Goal: Transaction & Acquisition: Download file/media

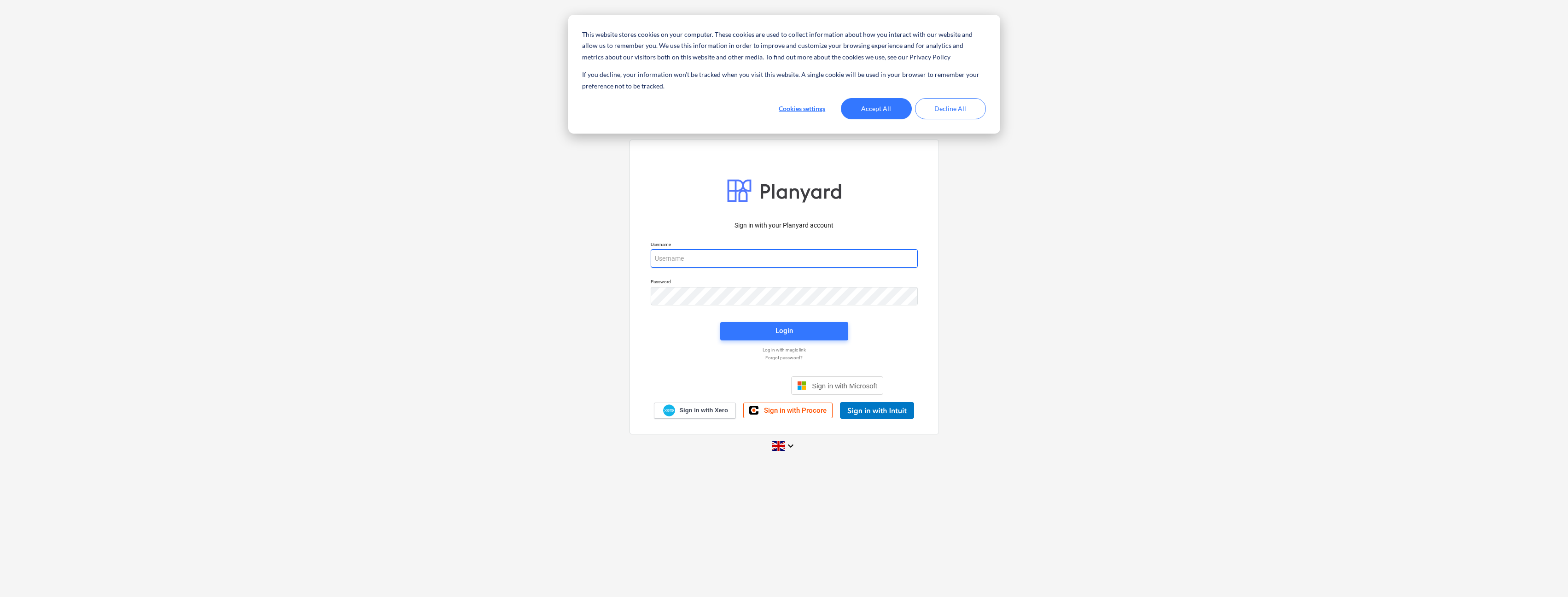
type input "[PERSON_NAME][EMAIL_ADDRESS][DOMAIN_NAME]"
click at [901, 109] on button "Accept All" at bounding box center [876, 108] width 71 height 21
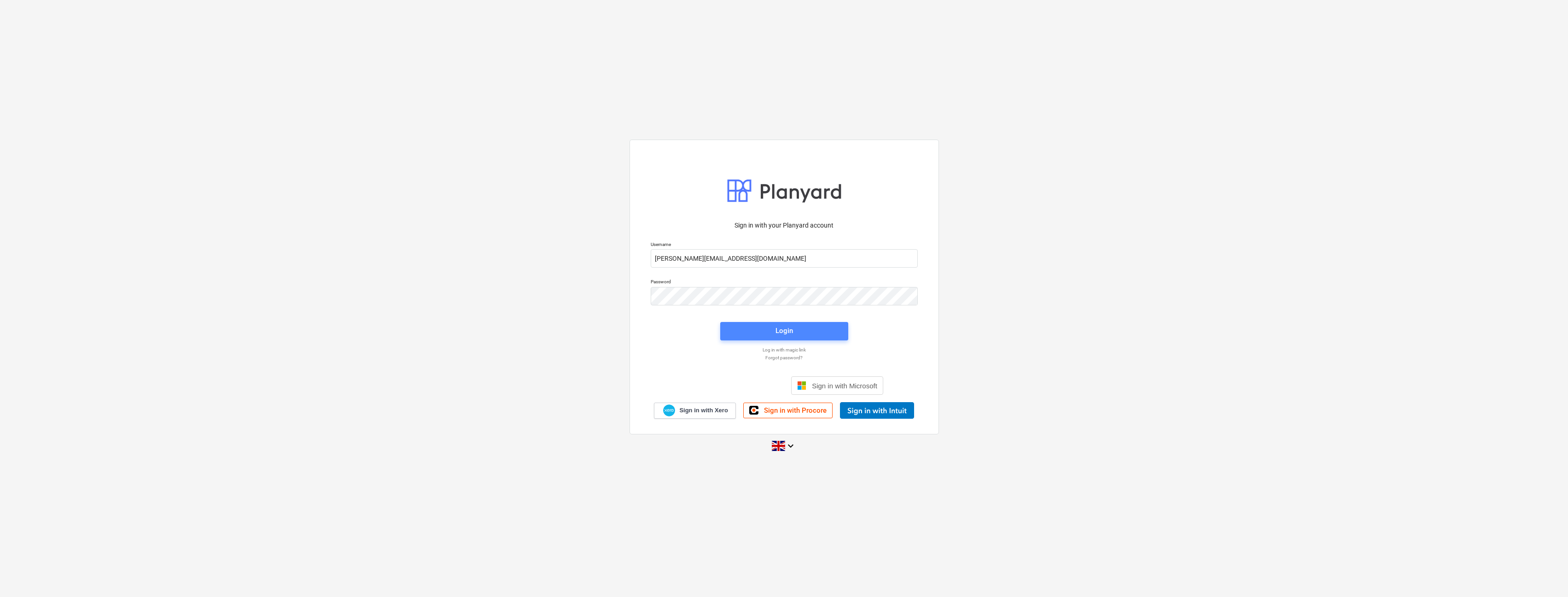
click at [824, 336] on span "Login" at bounding box center [784, 331] width 106 height 12
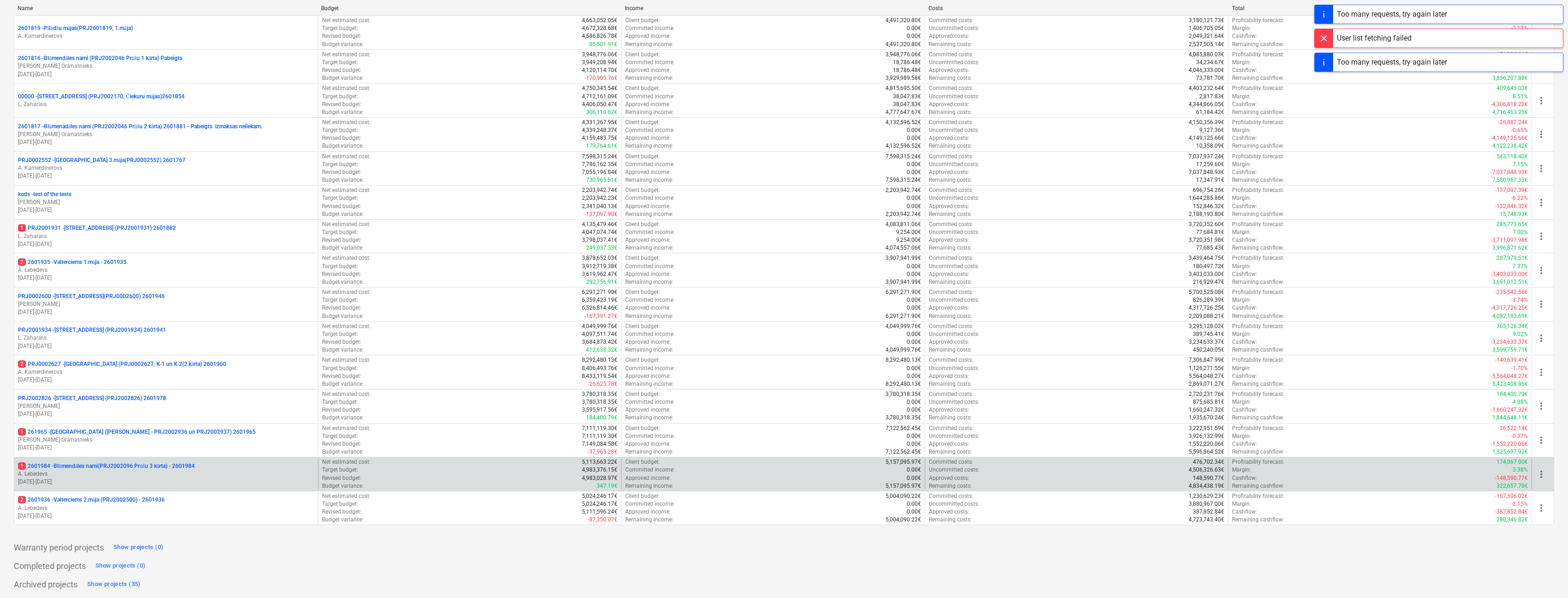
scroll to position [135, 0]
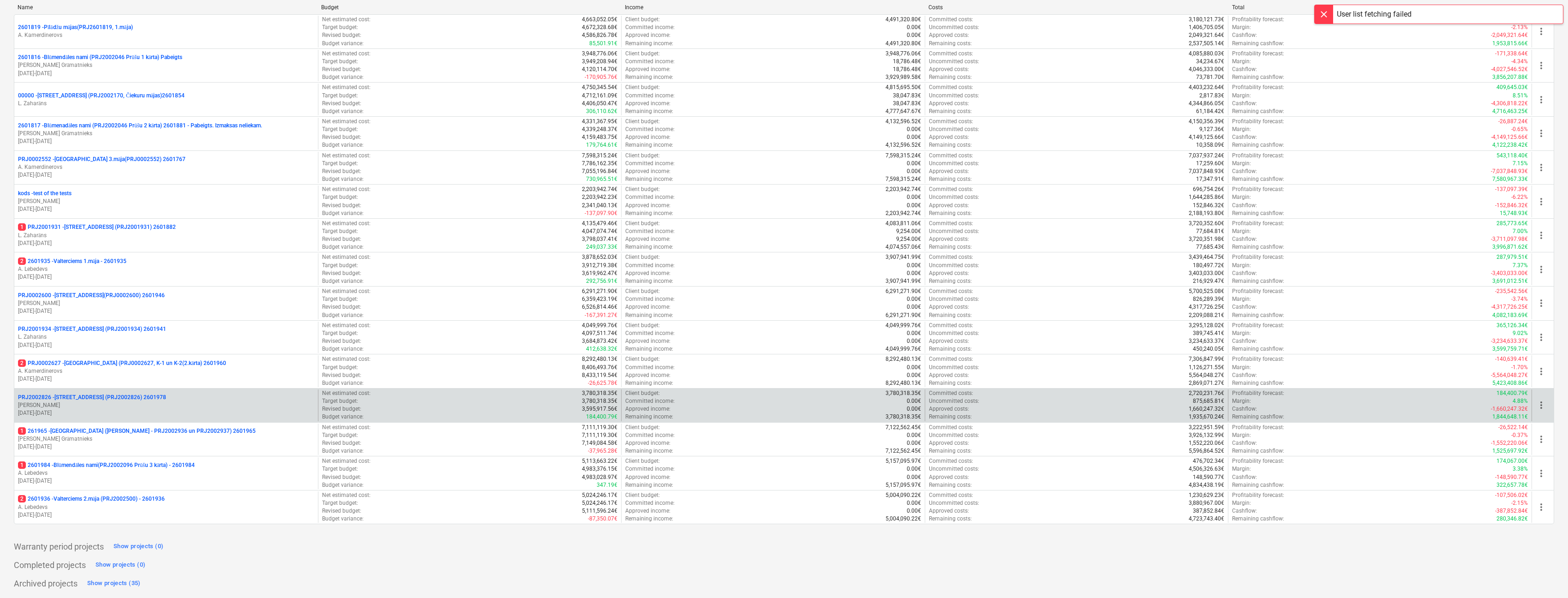
click at [145, 401] on p "PRJ2002826 - [STREET_ADDRESS] (PRJ2002826) 2601978" at bounding box center [92, 397] width 148 height 8
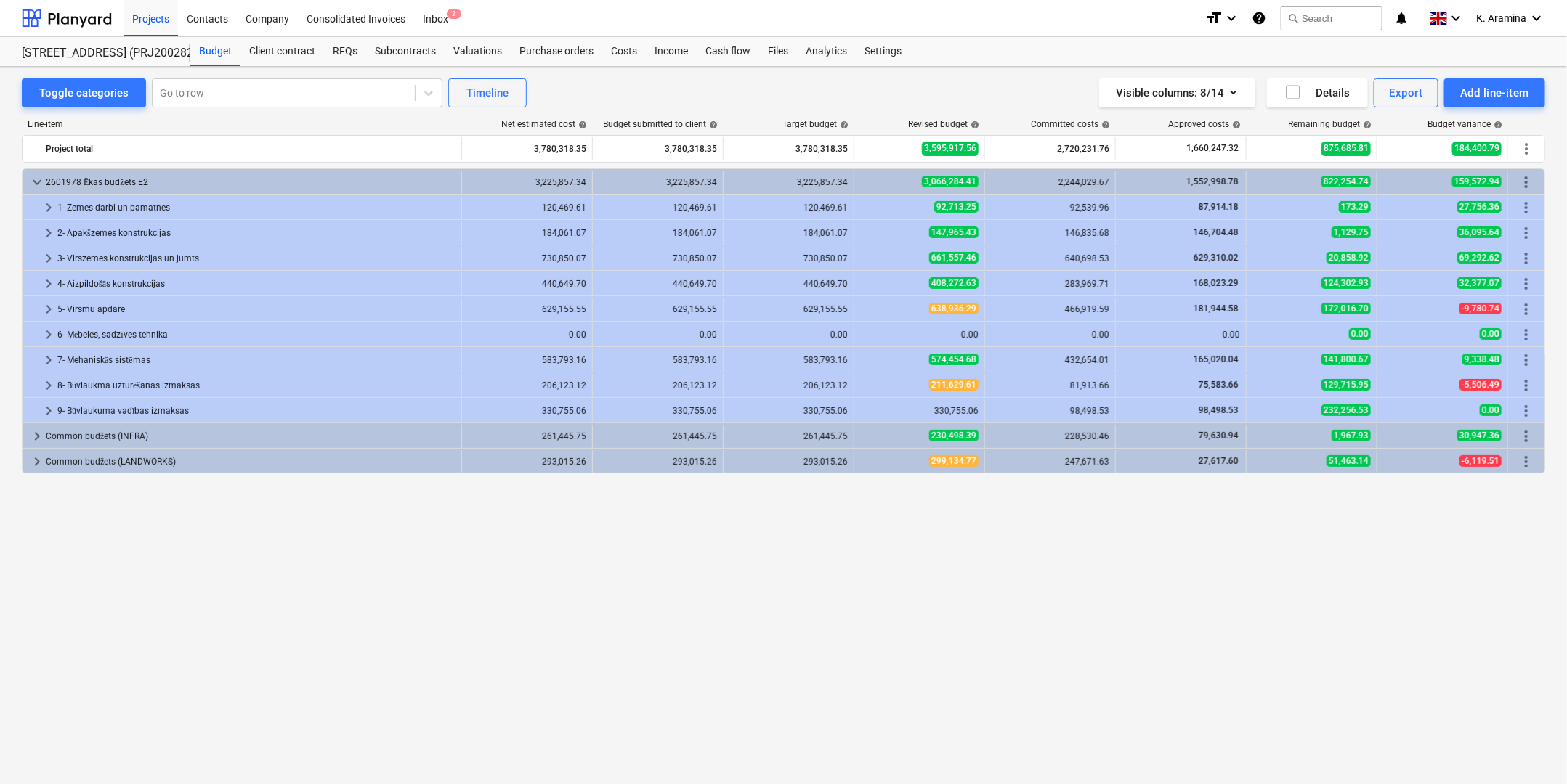
click at [790, 513] on div "keyboard_arrow_down 2601978 [PERSON_NAME] budžets E2 3,225,857.34 3,225,857.34 …" at bounding box center [784, 446] width 1523 height 556
click at [730, 41] on div "Cash flow" at bounding box center [728, 52] width 62 height 29
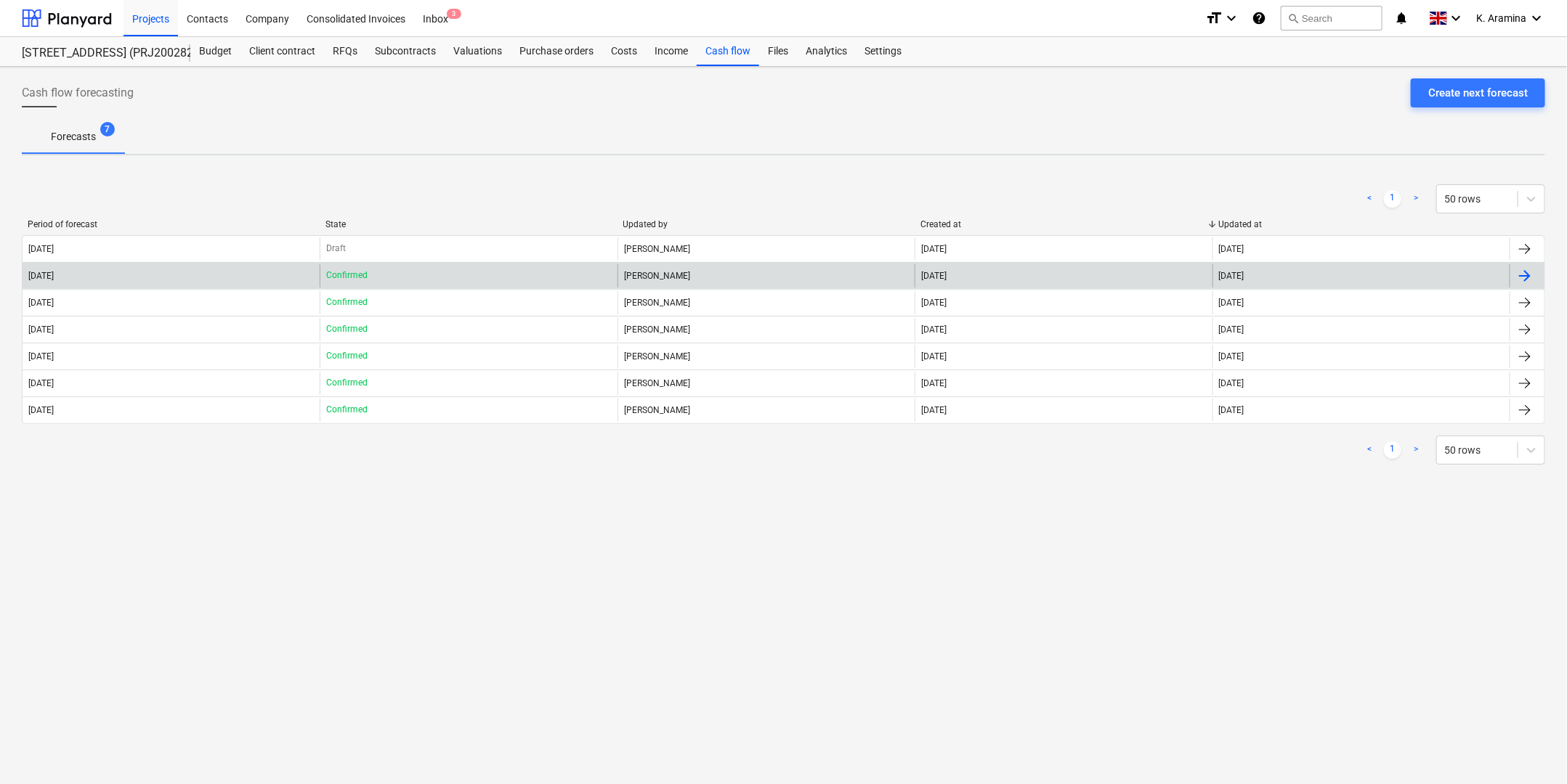
click at [263, 285] on div "[DATE]" at bounding box center [170, 275] width 297 height 23
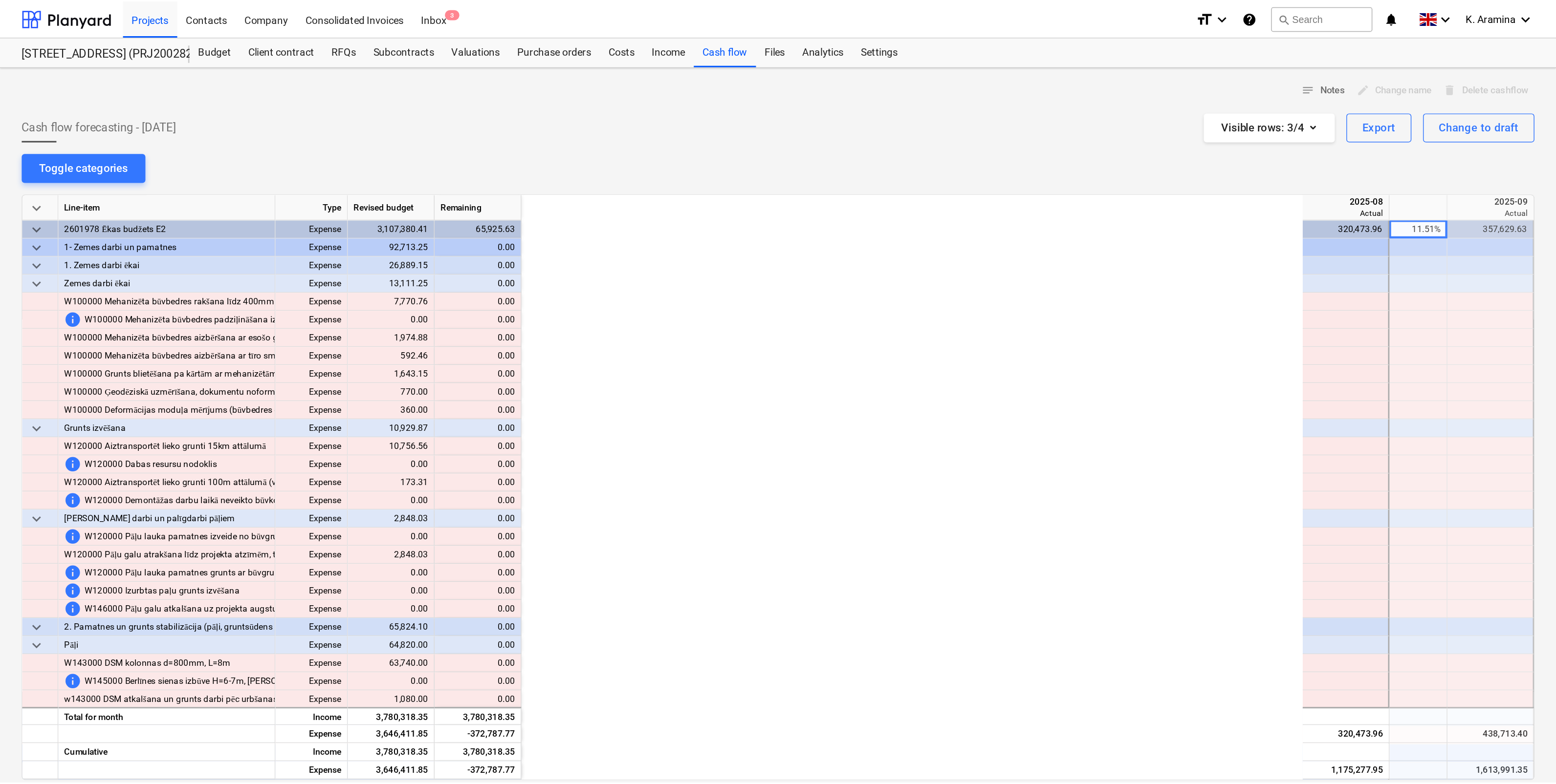
scroll to position [0, 587]
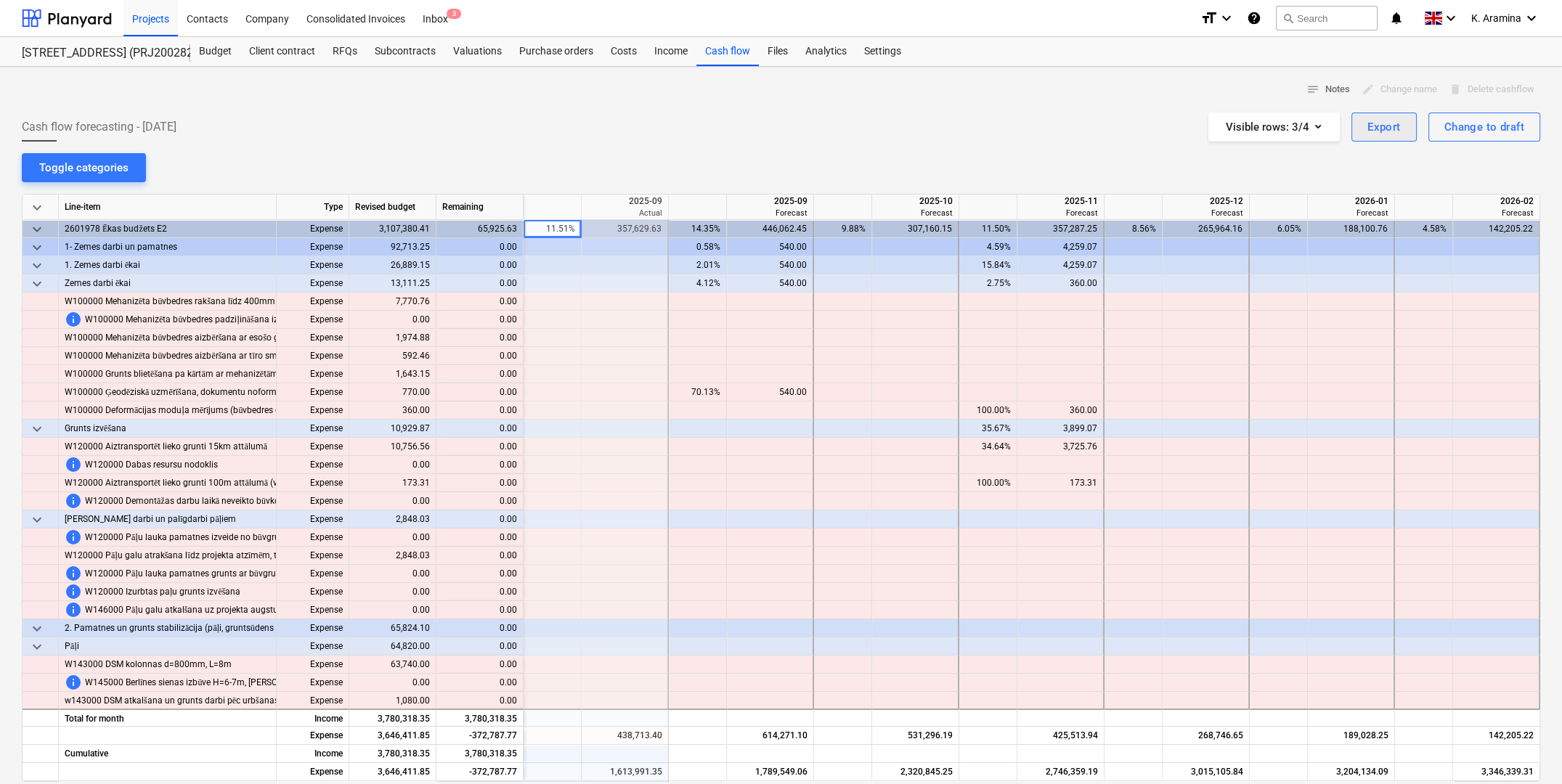
click at [1398, 125] on div "Export" at bounding box center [1384, 128] width 34 height 19
click at [1237, 169] on div "Download XLSX" at bounding box center [1301, 163] width 232 height 25
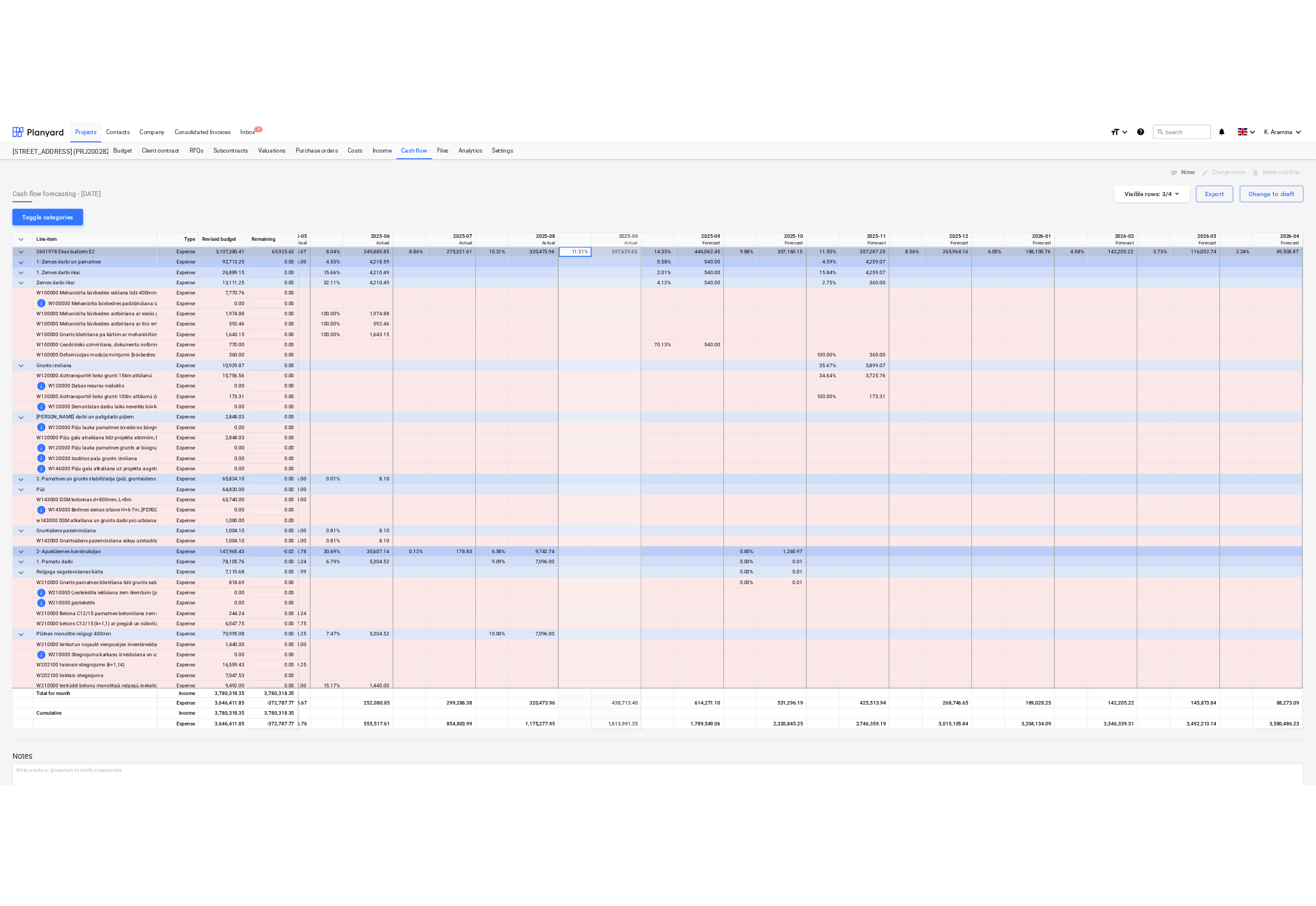
scroll to position [0, 343]
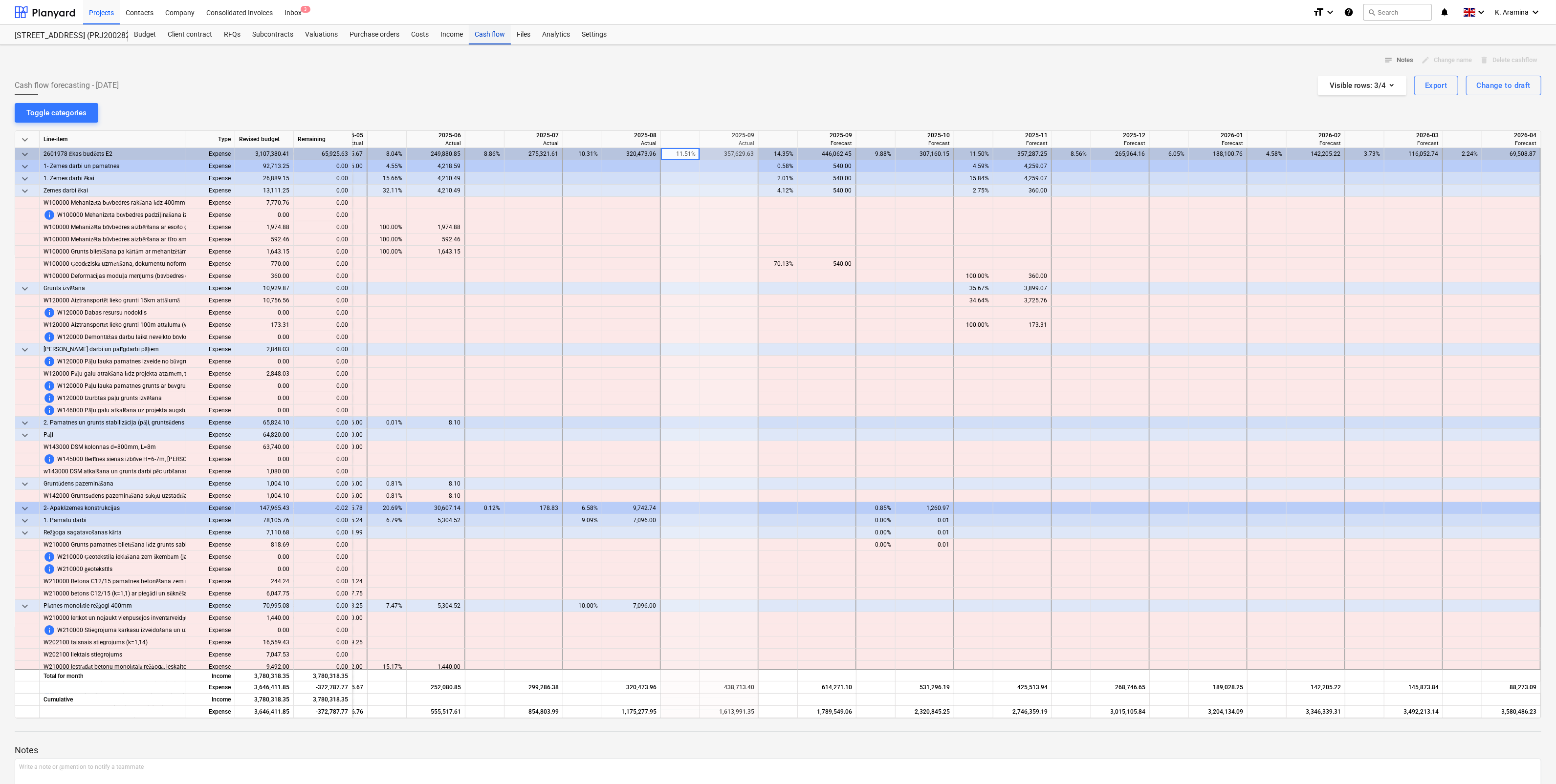
click at [494, 36] on div "Cash flow" at bounding box center [490, 35] width 42 height 19
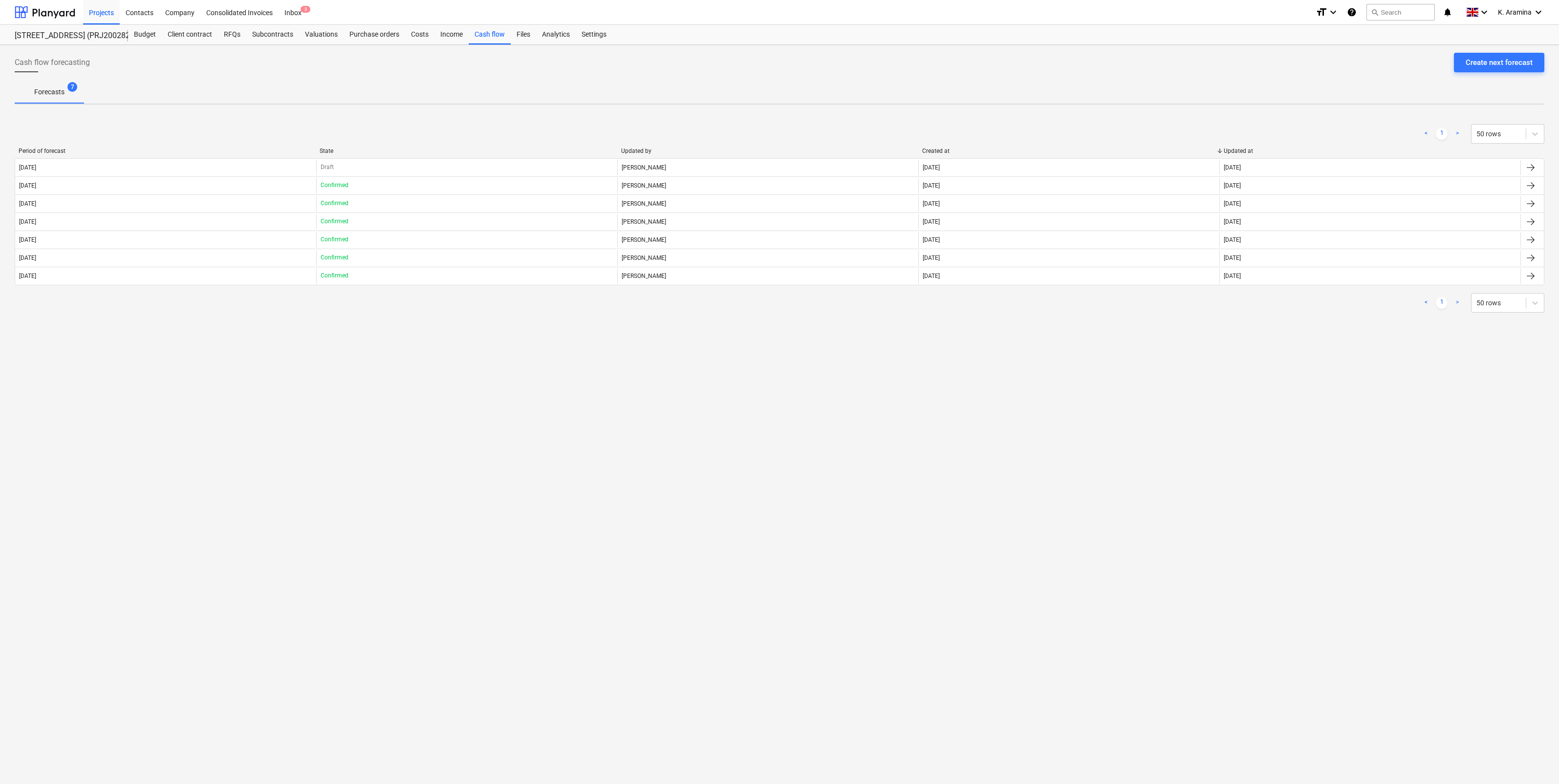
click at [588, 538] on div "Cash flow forecasting Create next forecast Forecasts 7 < 1 > 50 rows Period of …" at bounding box center [779, 415] width 1559 height 739
